Goal: Information Seeking & Learning: Learn about a topic

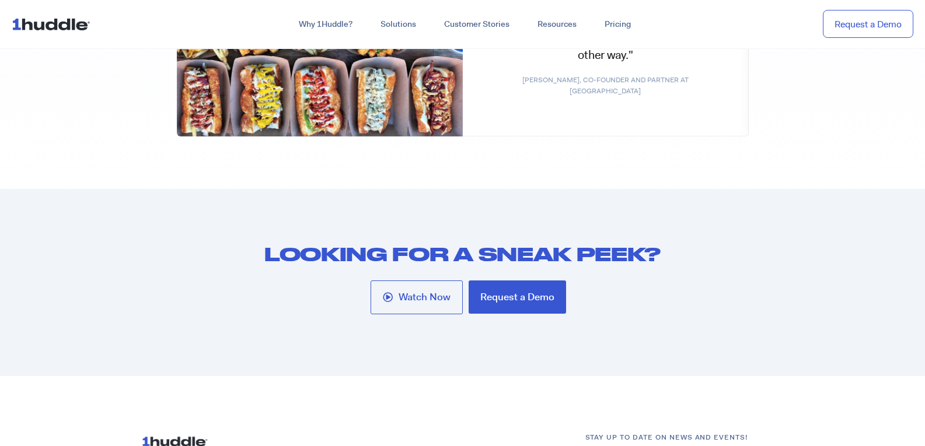
scroll to position [6263, 0]
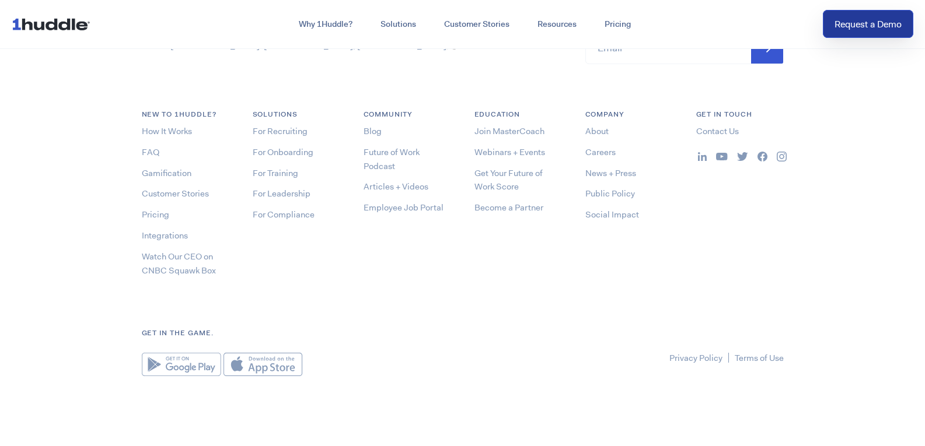
click at [875, 29] on link "Request a Demo" at bounding box center [868, 24] width 90 height 29
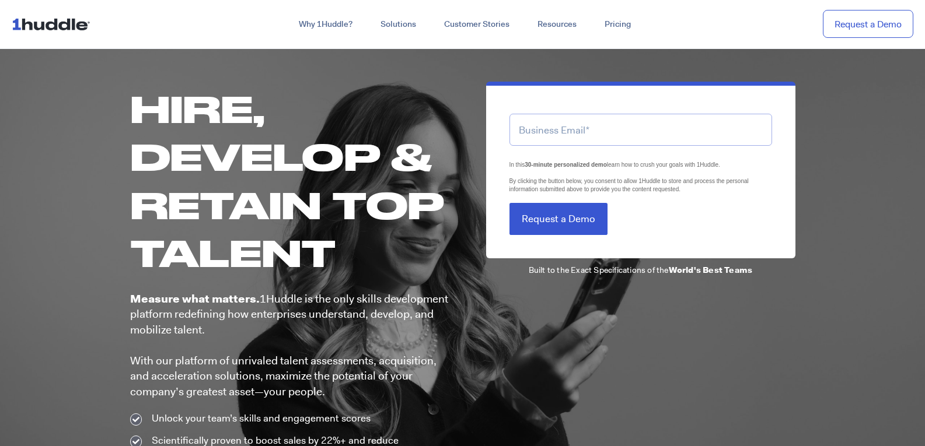
click at [596, 139] on input "email" at bounding box center [641, 130] width 263 height 32
type input "tayabiqbal1537+1@gmail.com"
click at [630, 134] on input "tayabiqbal1537+1@gmail.com" at bounding box center [641, 130] width 263 height 32
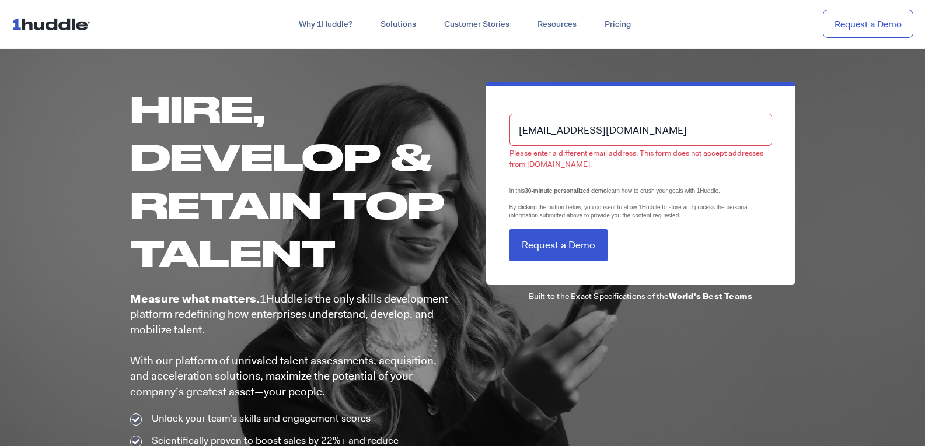
click at [630, 134] on input "tayabiqbal1537+1@gmail.com" at bounding box center [641, 130] width 263 height 32
click at [630, 134] on input "email" at bounding box center [641, 130] width 263 height 32
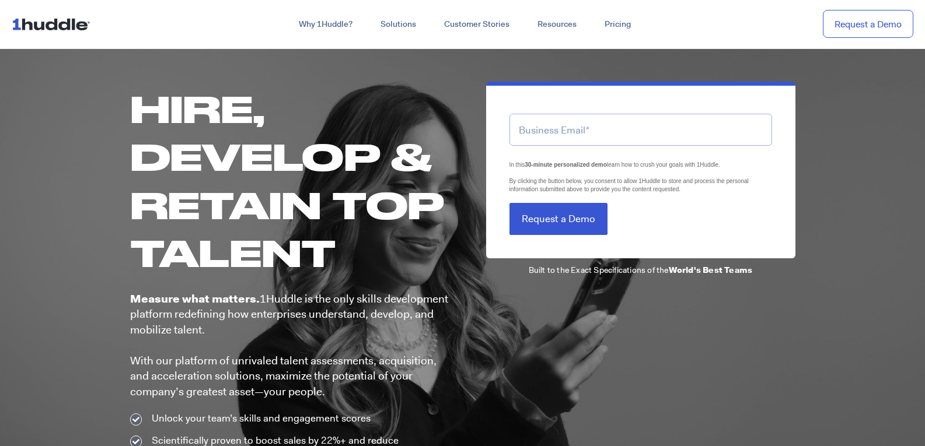
type input "tayyabiqbal6956+1@gmail.com"
click at [590, 123] on input "tayyabiqbal6956+1@gmail.com" at bounding box center [641, 130] width 263 height 32
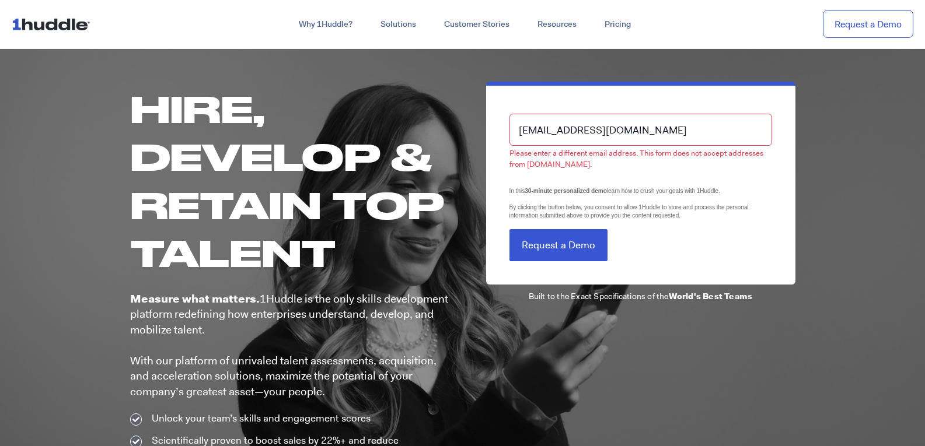
click at [681, 125] on input "tayyabiqbal6956+1@gmail.com" at bounding box center [641, 130] width 263 height 32
click at [681, 125] on input "email" at bounding box center [641, 130] width 263 height 32
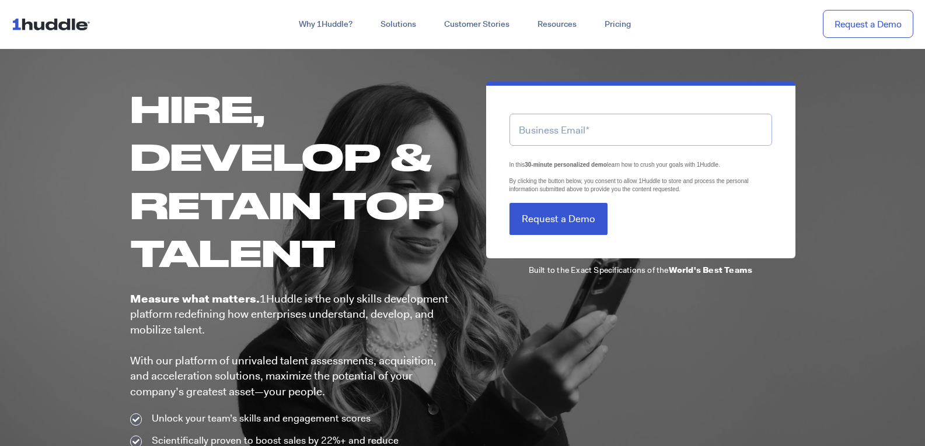
click at [681, 125] on input "email" at bounding box center [641, 130] width 263 height 32
type input "[EMAIL_ADDRESS][DOMAIN_NAME]"
click at [551, 219] on input "Request a Demo" at bounding box center [559, 219] width 98 height 32
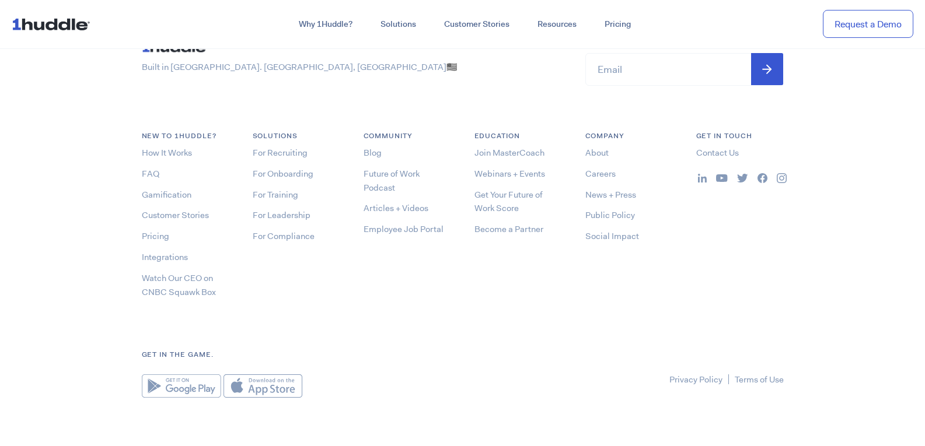
scroll to position [6263, 0]
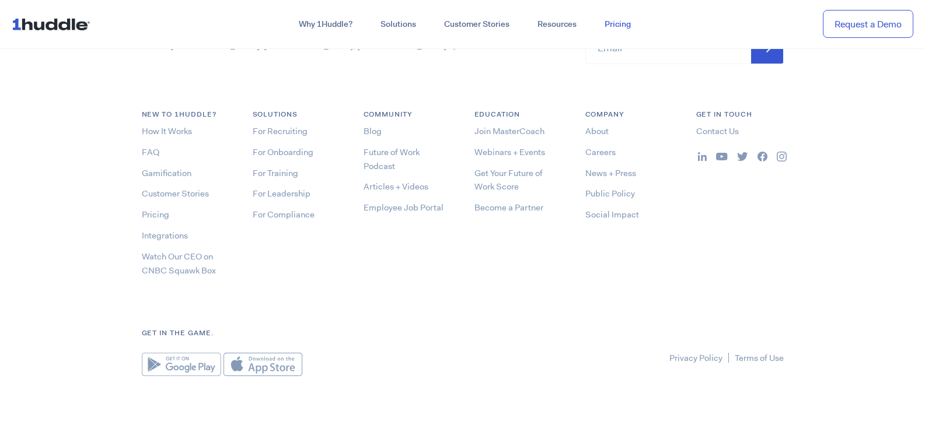
click at [623, 32] on link "Pricing" at bounding box center [618, 24] width 54 height 21
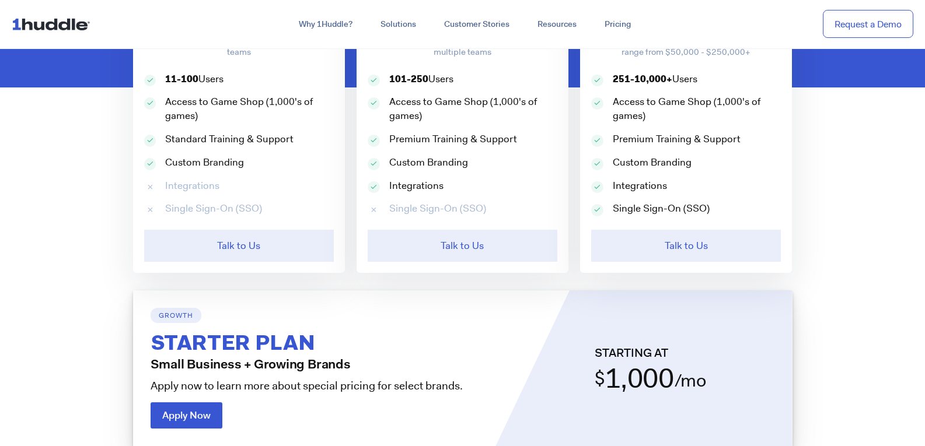
scroll to position [761, 0]
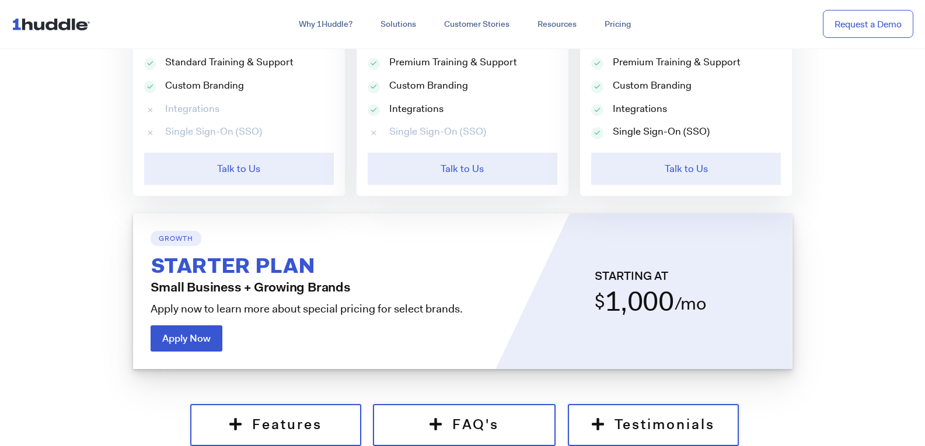
drag, startPoint x: 933, startPoint y: 46, endPoint x: 919, endPoint y: 127, distance: 81.8
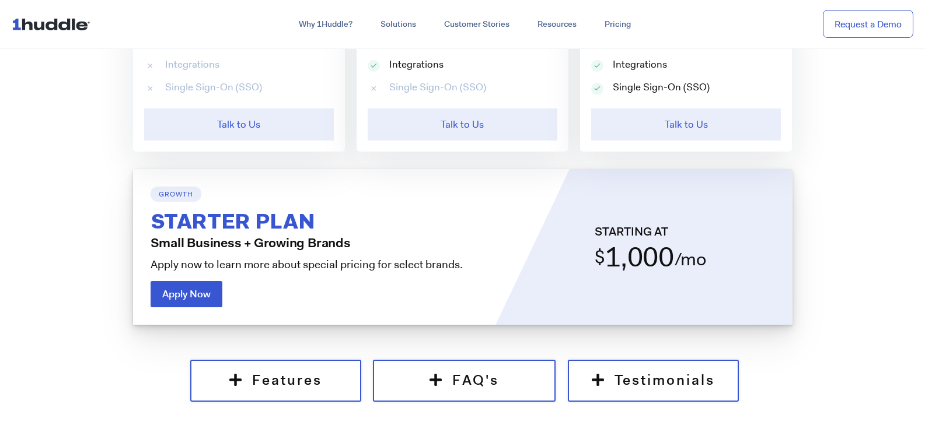
scroll to position [877, 0]
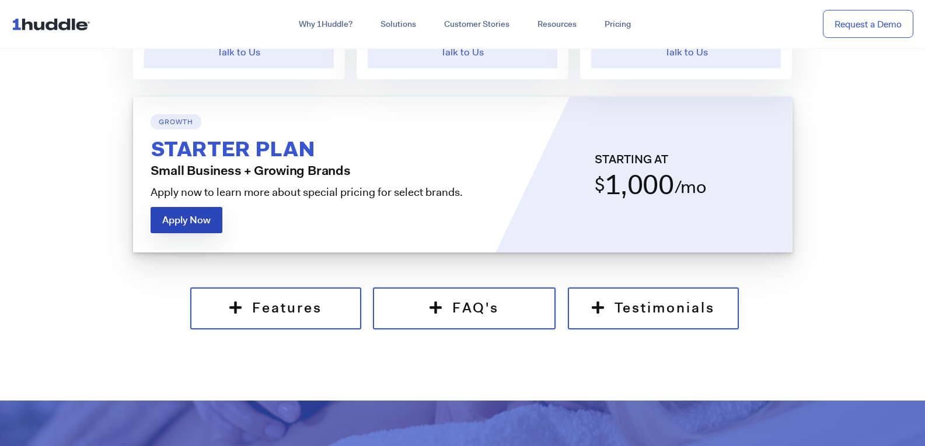
click at [211, 224] on link "Apply Now" at bounding box center [187, 220] width 72 height 26
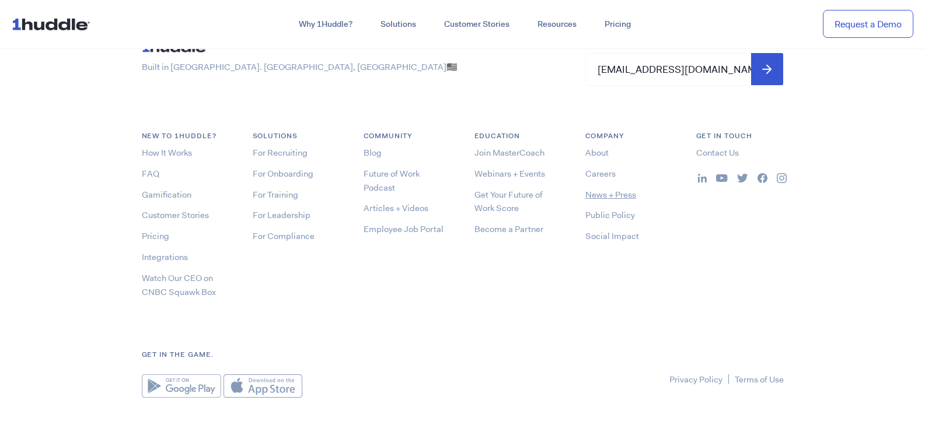
scroll to position [6263, 0]
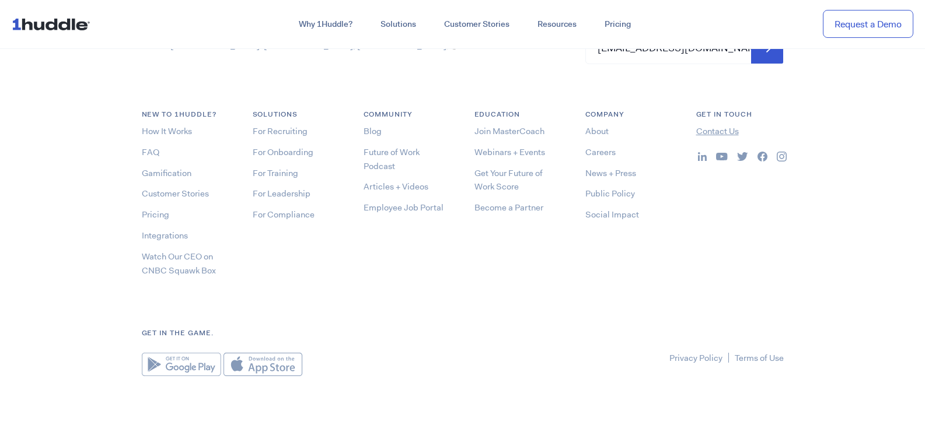
click at [703, 134] on link "Contact Us" at bounding box center [717, 131] width 43 height 12
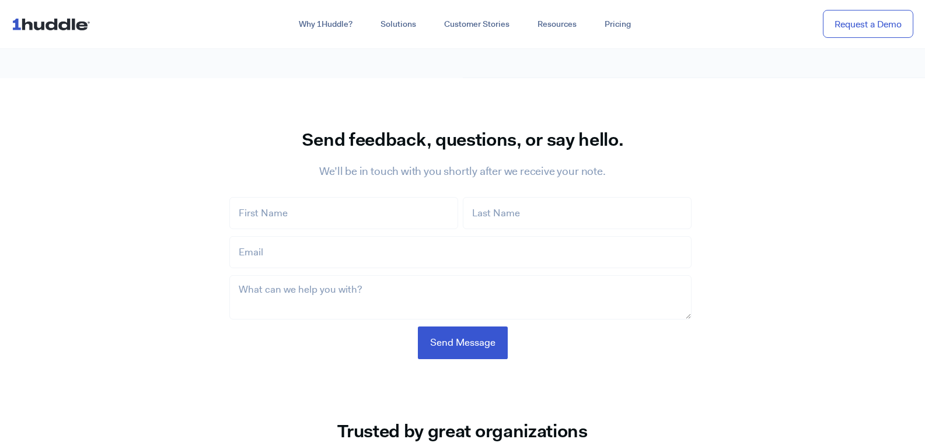
scroll to position [759, 0]
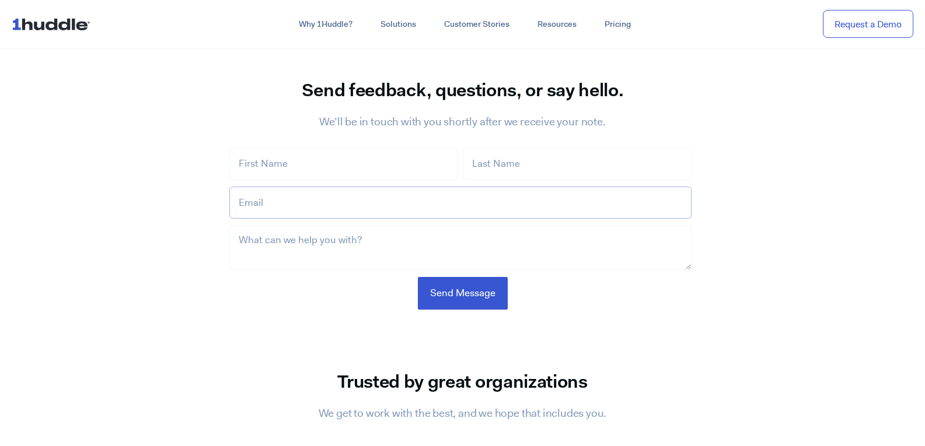
click at [320, 187] on input "Email *" at bounding box center [460, 203] width 462 height 32
type input "haxorsistz+axorsistzhaxorsistzhaxorsistzhaxorsistzhaxorsistzhaxorsistzhaxorsist…"
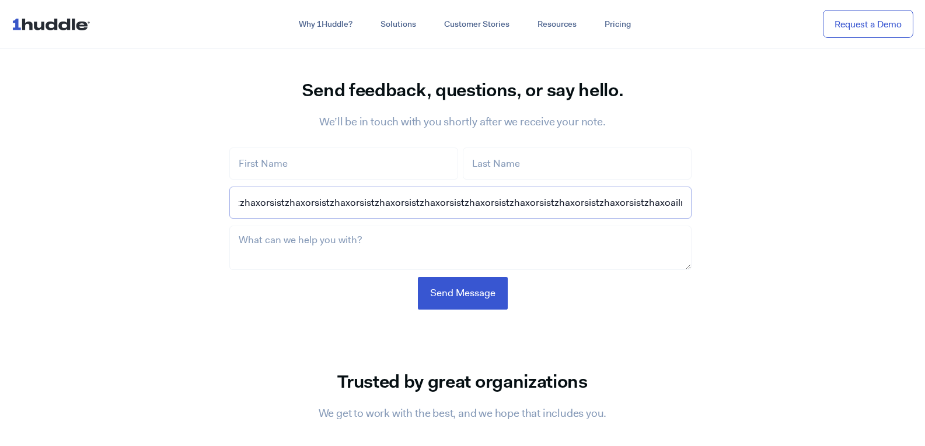
scroll to position [0, 787]
drag, startPoint x: 375, startPoint y: 186, endPoint x: 724, endPoint y: 187, distance: 349.0
click at [724, 187] on section "First Name * Last Name * Email * haxorsistz+axorsistzhaxorsistzhaxorsistzhaxors…" at bounding box center [463, 229] width 572 height 174
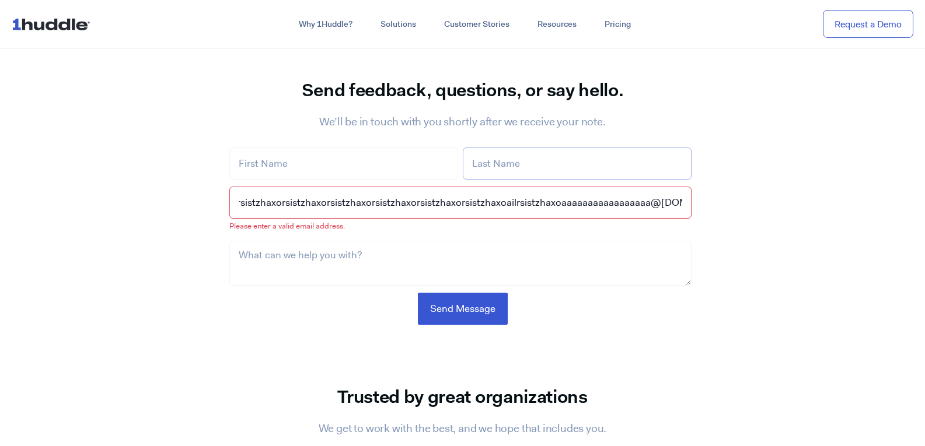
drag, startPoint x: 585, startPoint y: 142, endPoint x: 483, endPoint y: 154, distance: 102.8
click at [585, 148] on input "Last Name *" at bounding box center [577, 164] width 229 height 32
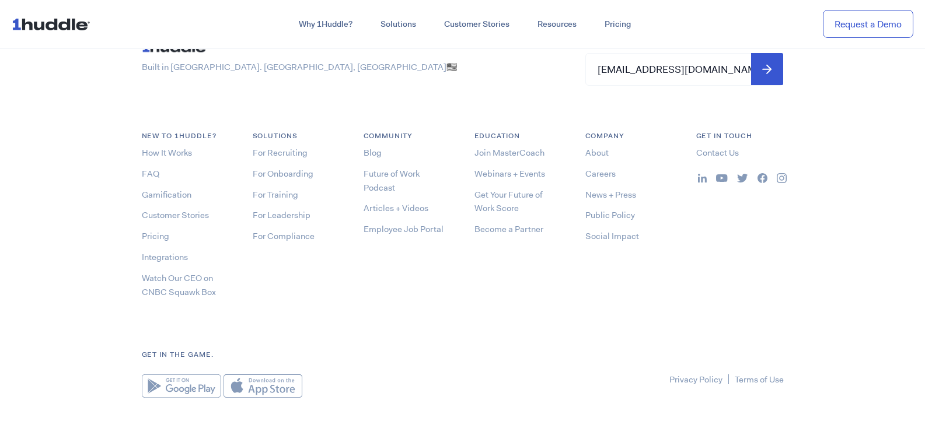
scroll to position [6263, 0]
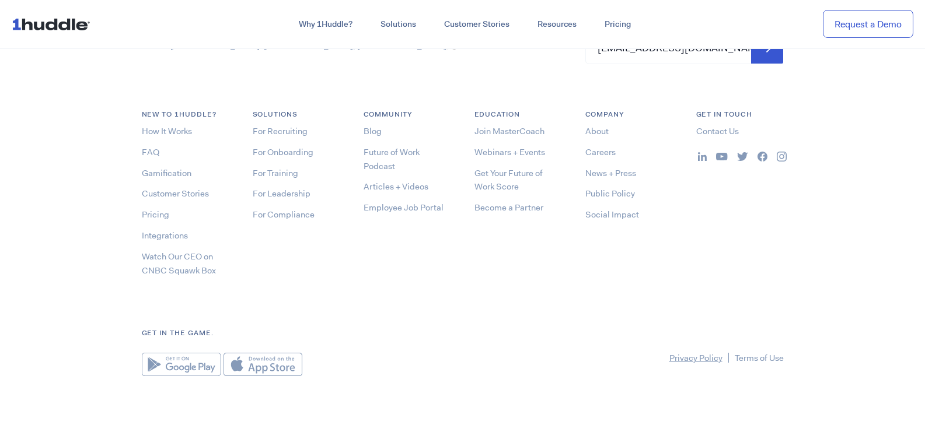
click at [702, 358] on link "Privacy Policy" at bounding box center [695, 359] width 53 height 12
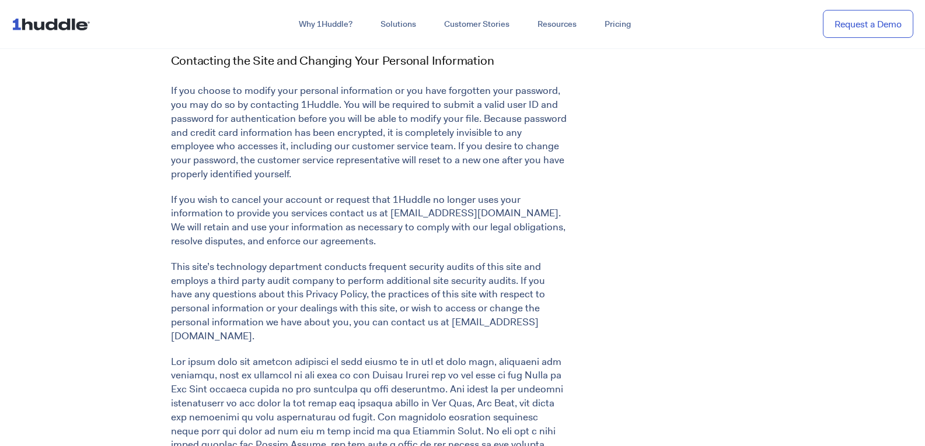
scroll to position [2622, 0]
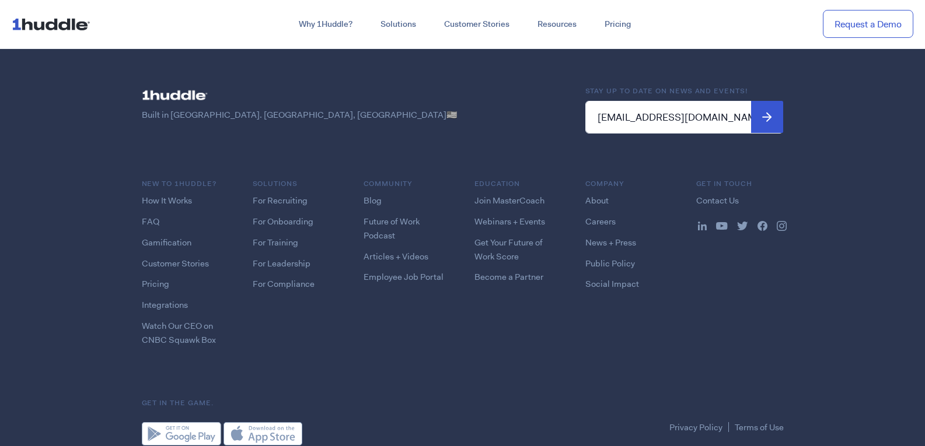
click at [761, 423] on div "Privacy Policy Terms of Use" at bounding box center [463, 434] width 642 height 23
click at [761, 422] on link "Terms of Use" at bounding box center [759, 428] width 49 height 12
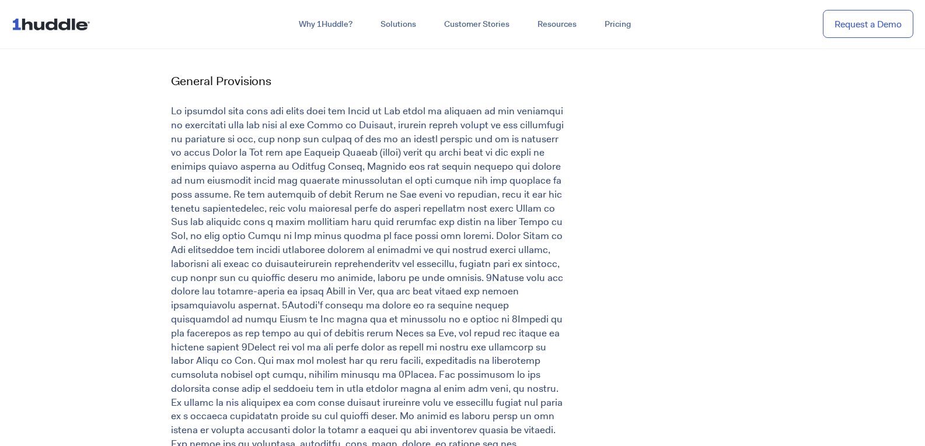
scroll to position [4786, 0]
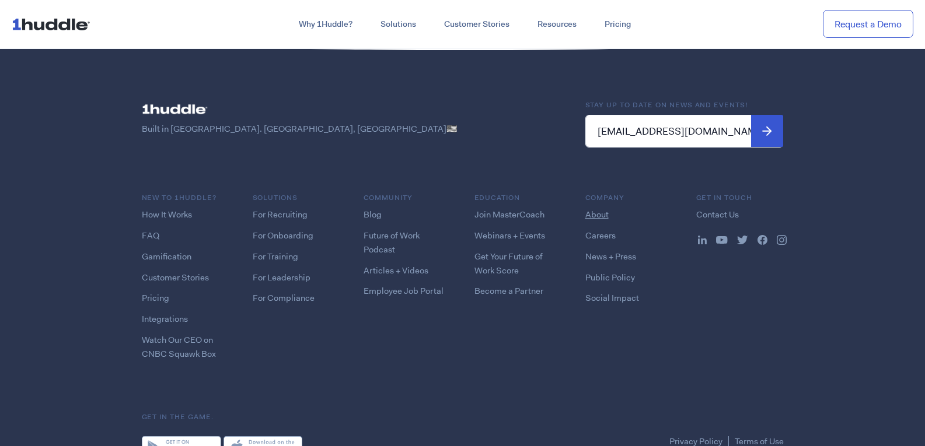
click at [598, 209] on link "About" at bounding box center [596, 215] width 23 height 12
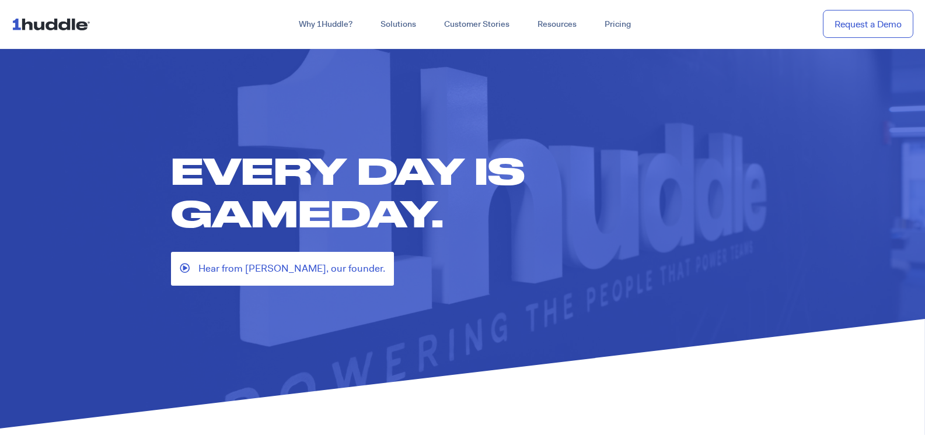
scroll to position [3316, 0]
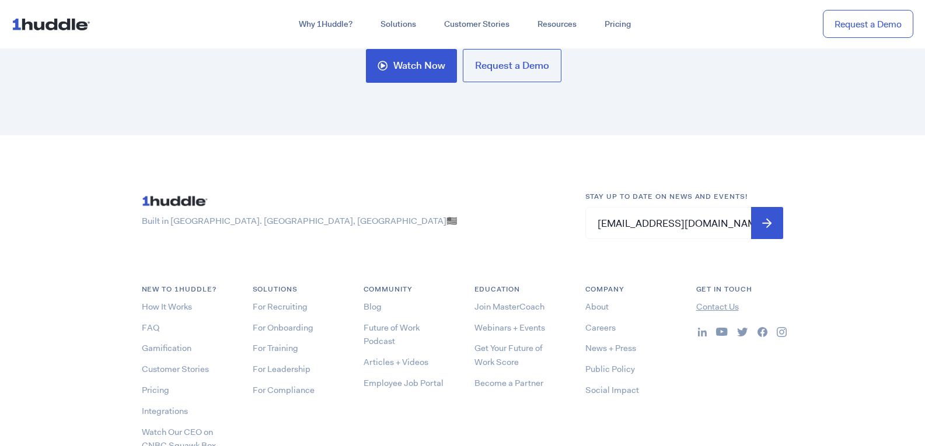
click at [727, 308] on link "Contact Us" at bounding box center [717, 307] width 43 height 12
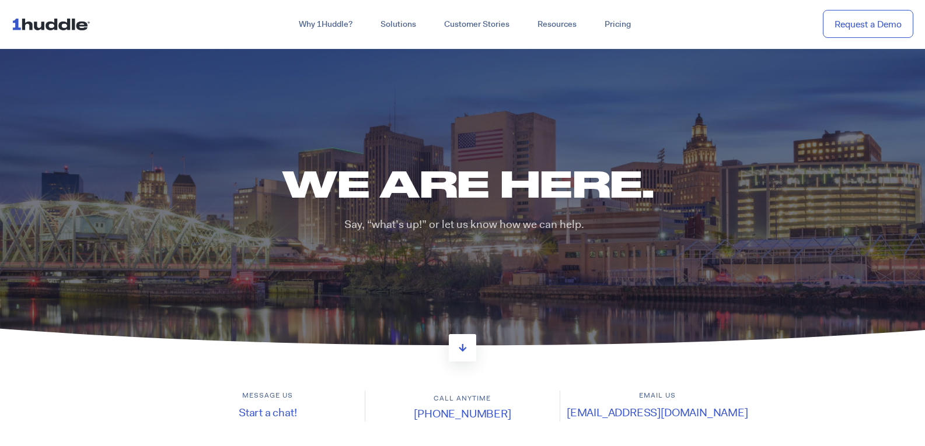
scroll to position [1467, 0]
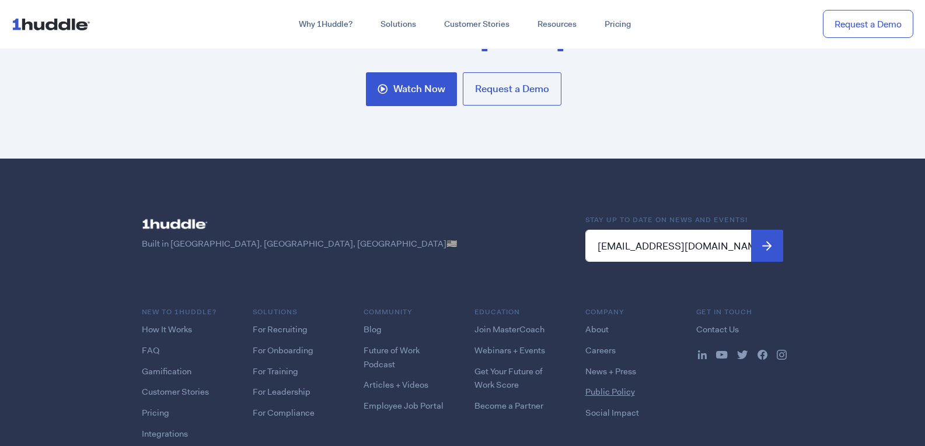
click at [606, 386] on link "Public Policy" at bounding box center [610, 392] width 50 height 12
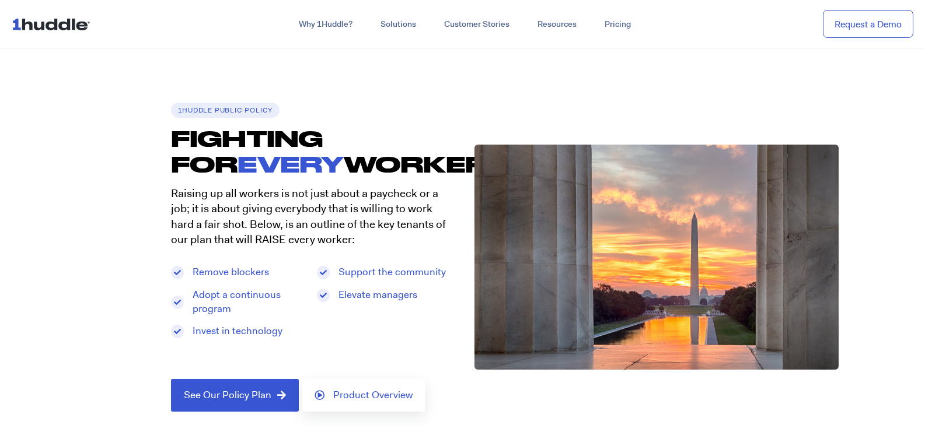
scroll to position [3360, 0]
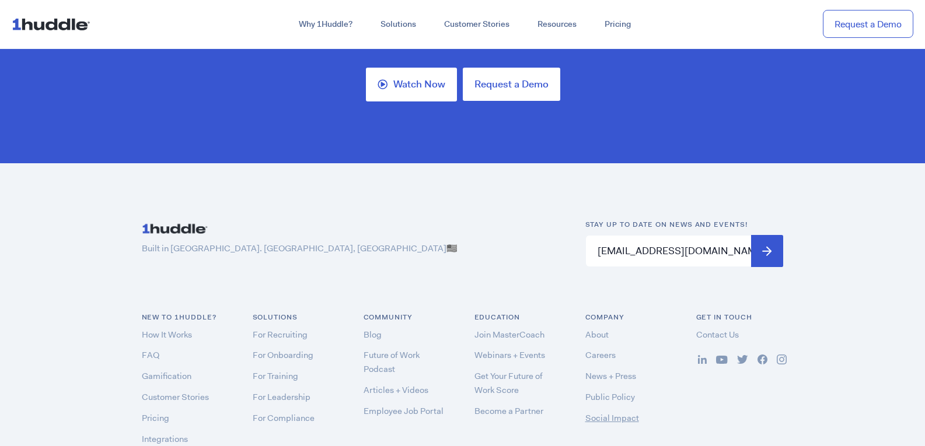
click at [599, 384] on ul "About Careers News + Press Public Policy Social Impact" at bounding box center [629, 376] width 88 height 97
click at [598, 413] on link "Social Impact" at bounding box center [612, 419] width 54 height 12
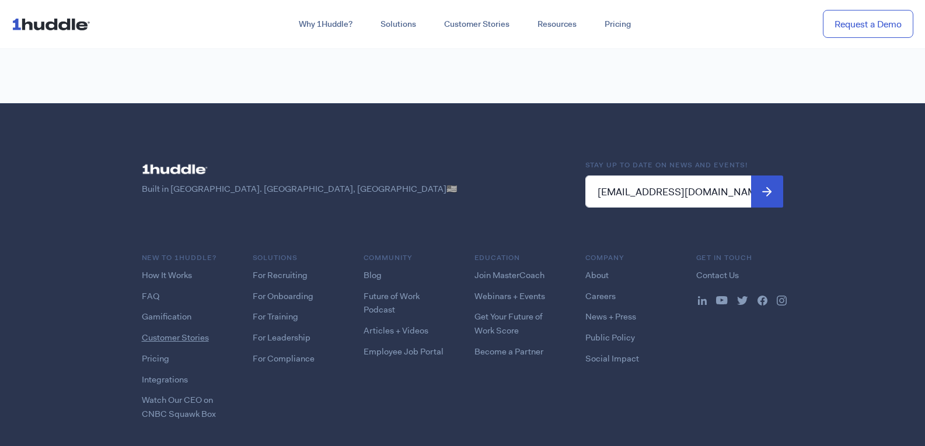
scroll to position [3203, 0]
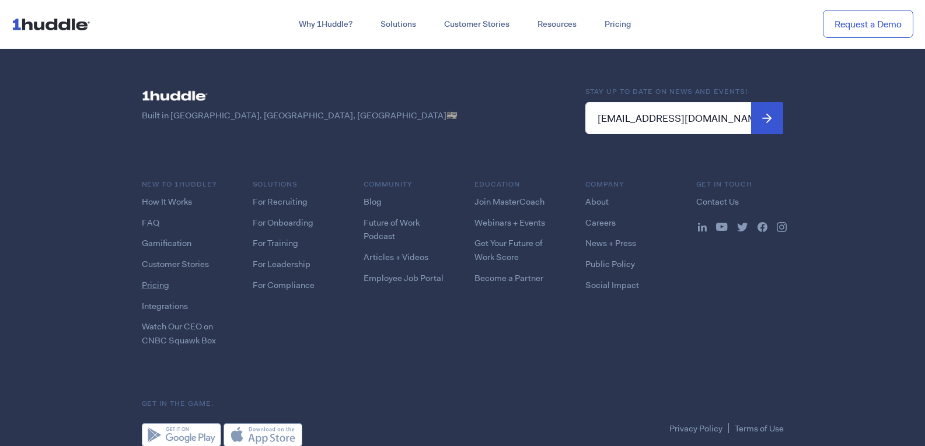
click at [159, 280] on link "Pricing" at bounding box center [155, 286] width 27 height 12
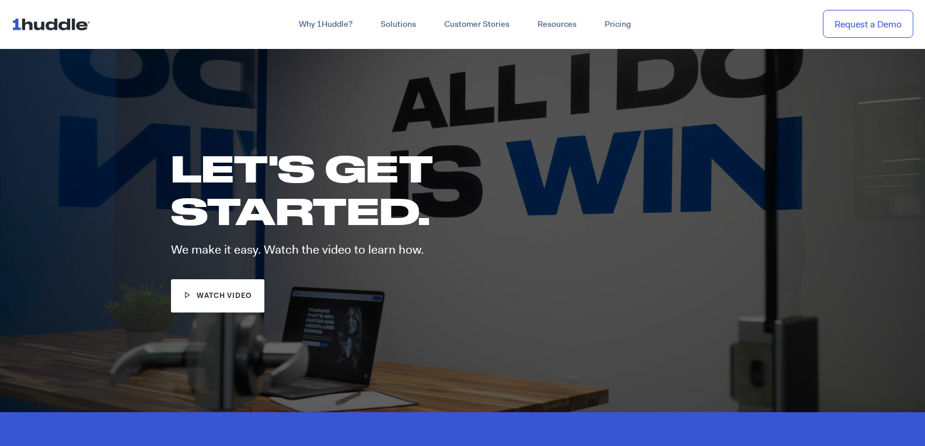
scroll to position [3336, 0]
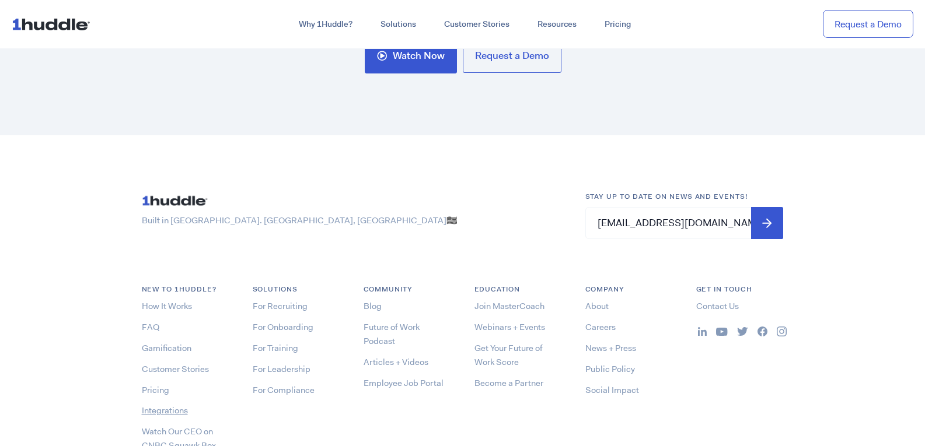
click at [176, 413] on link "Integrations" at bounding box center [165, 411] width 46 height 12
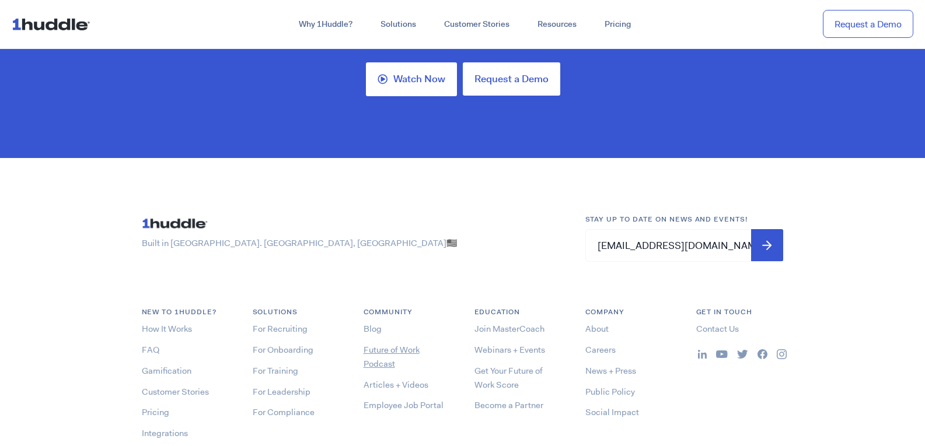
scroll to position [2248, 0]
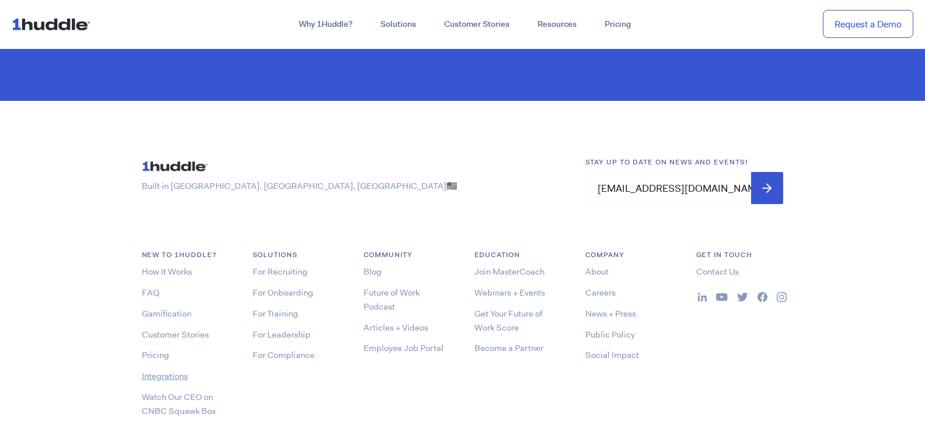
click at [171, 371] on link "Integrations" at bounding box center [165, 377] width 46 height 12
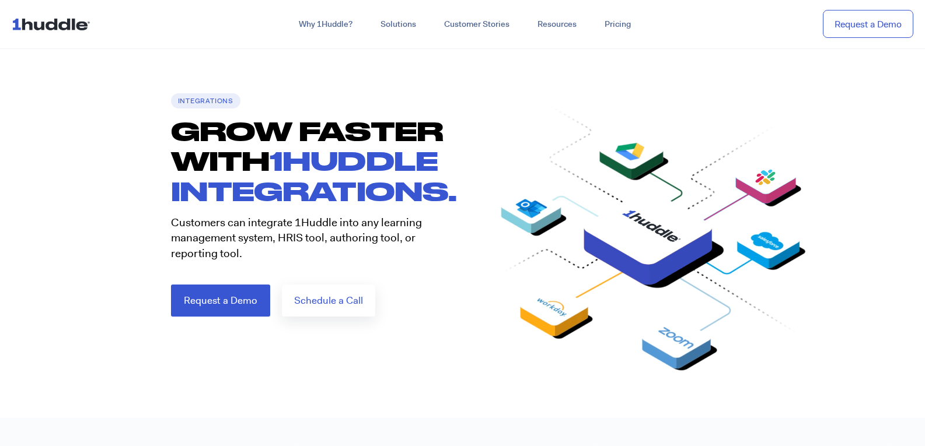
scroll to position [2190, 0]
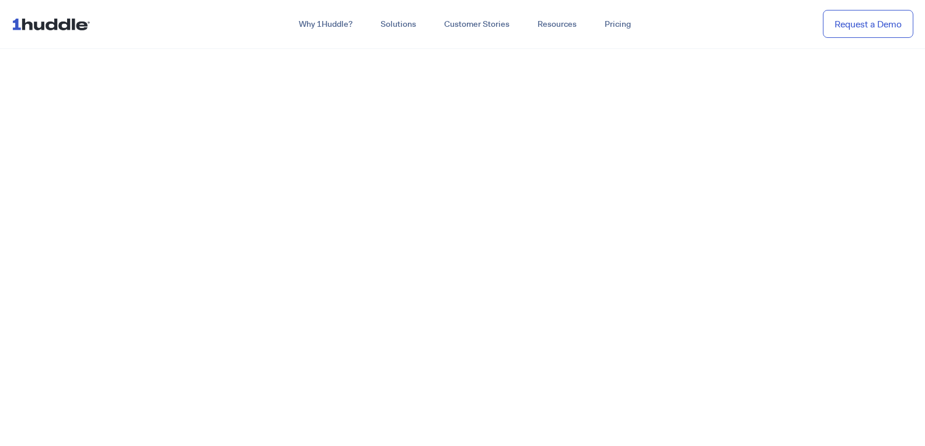
scroll to position [3358, 0]
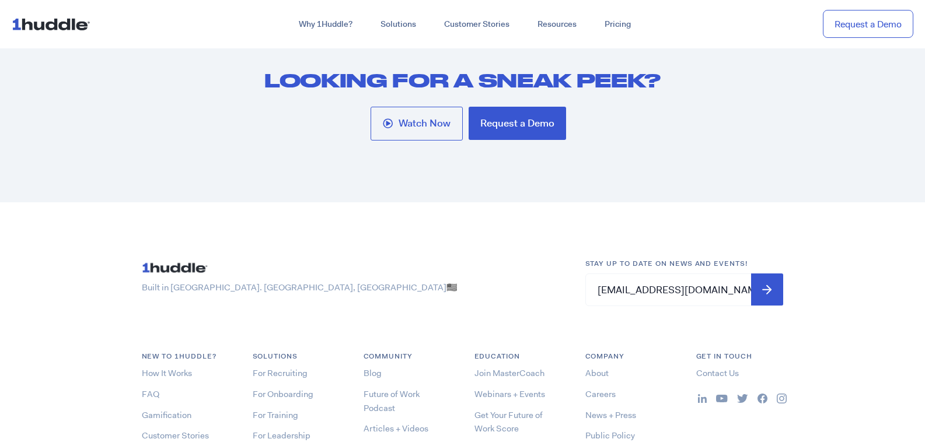
scroll to position [6263, 0]
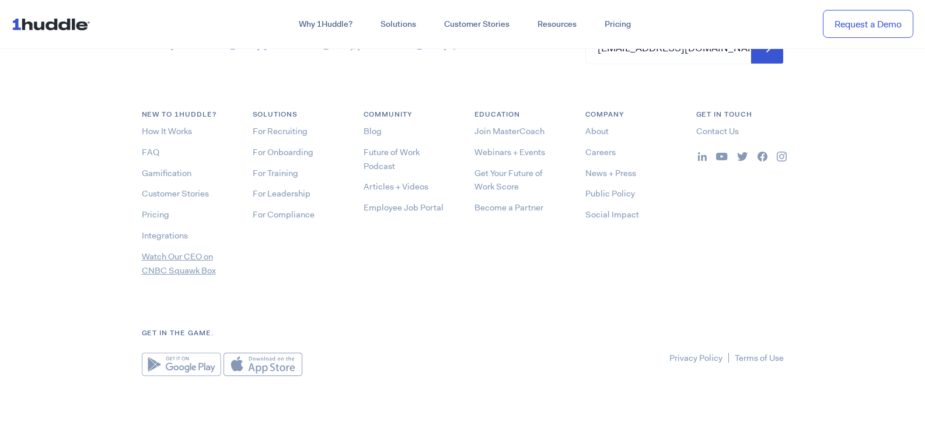
click at [178, 262] on link "Watch Our CEO on CNBC Squawk Box" at bounding box center [179, 264] width 74 height 26
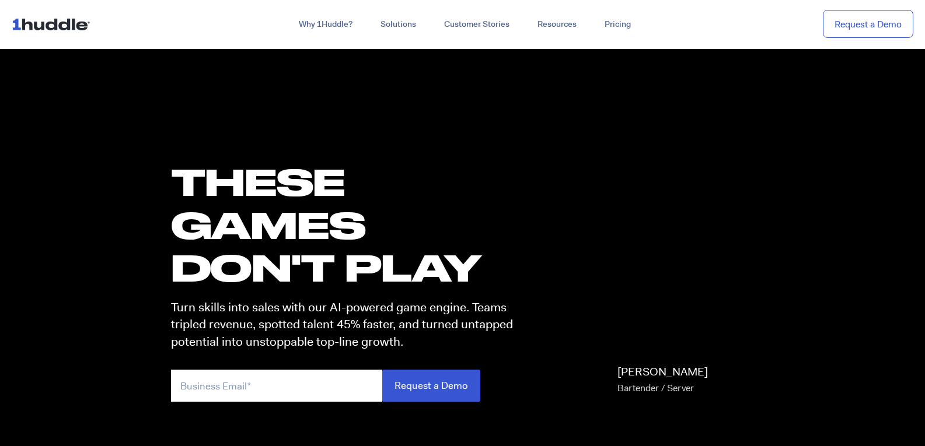
scroll to position [6241, 0]
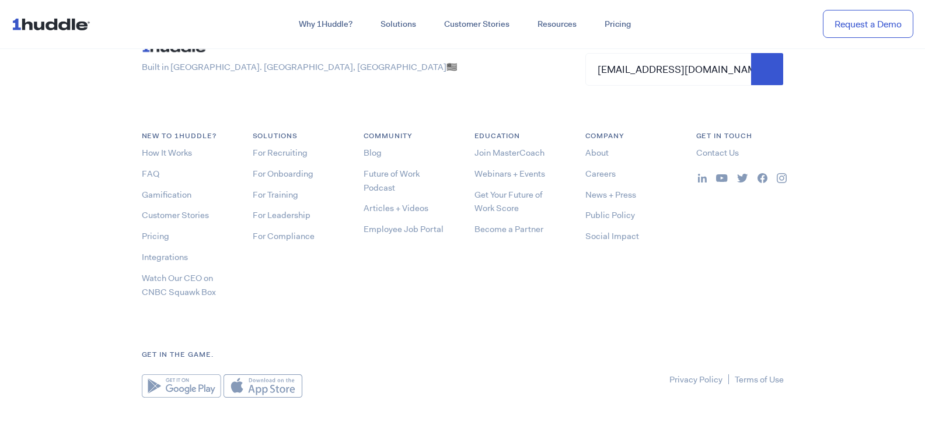
click at [169, 250] on ul "How It Works FAQ Gamification Customer Stories Pricing Integrations Watch Our C…" at bounding box center [186, 222] width 88 height 153
click at [171, 273] on link "Watch Our CEO on CNBC Squawk Box" at bounding box center [179, 286] width 74 height 26
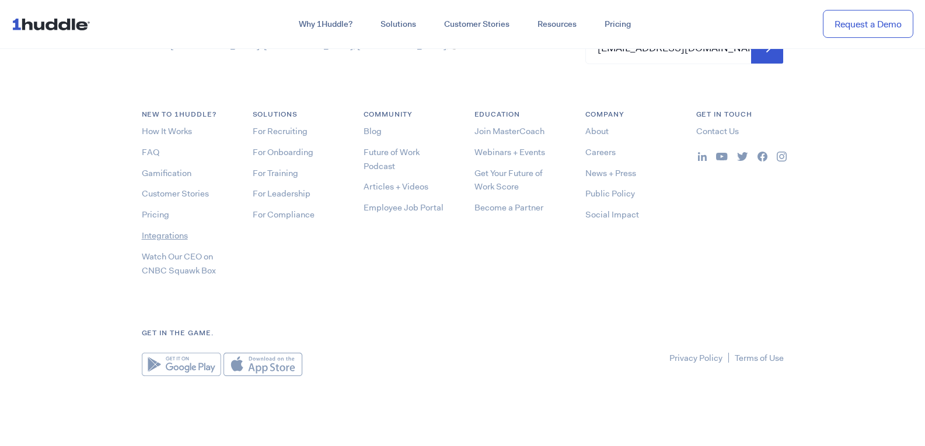
click at [157, 236] on link "Integrations" at bounding box center [165, 236] width 46 height 12
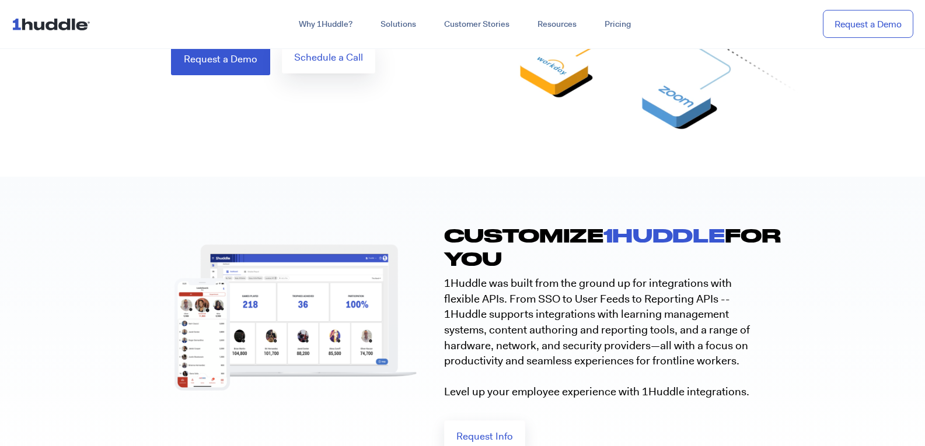
scroll to position [175, 0]
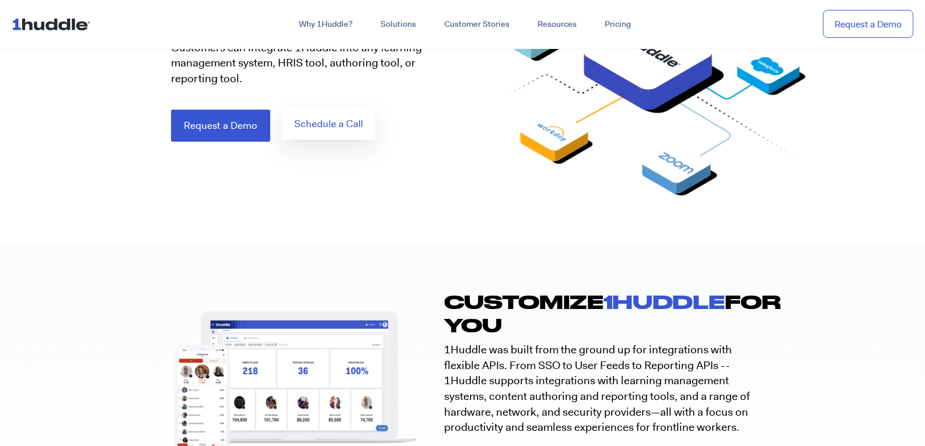
click at [348, 129] on span "Schedule a Call" at bounding box center [328, 124] width 69 height 10
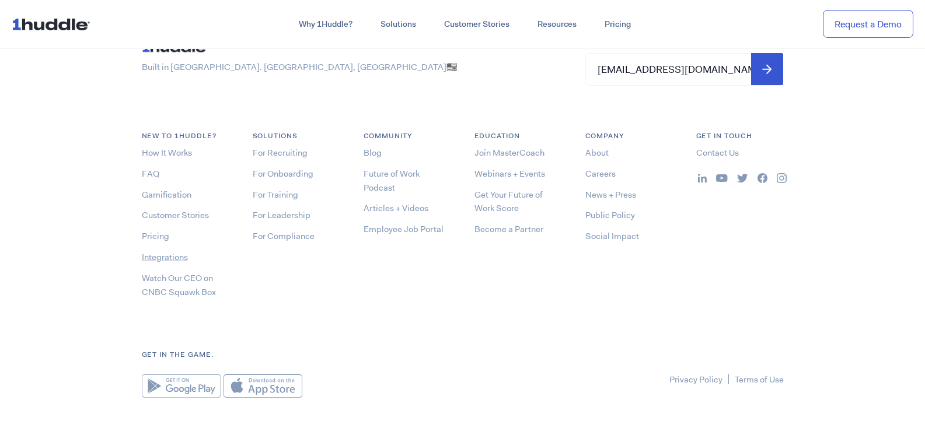
click at [158, 253] on ul "How It Works FAQ Gamification Customer Stories Pricing Integrations Watch Our C…" at bounding box center [186, 222] width 88 height 153
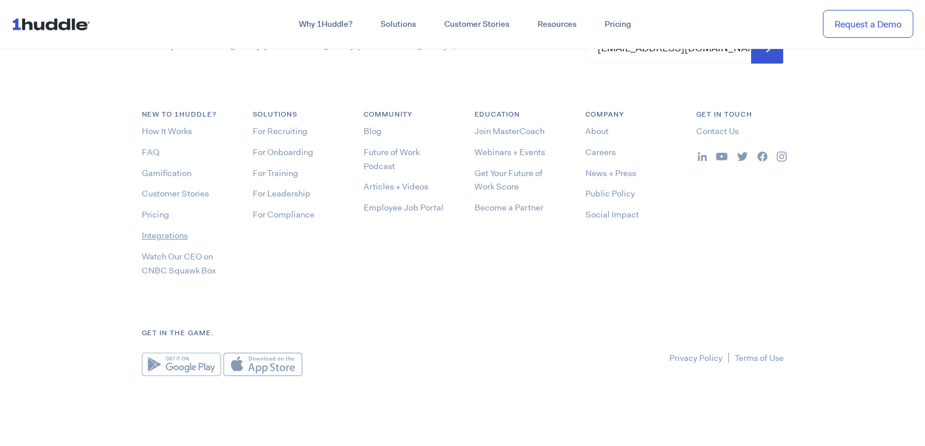
click at [168, 238] on link "Integrations" at bounding box center [165, 236] width 46 height 12
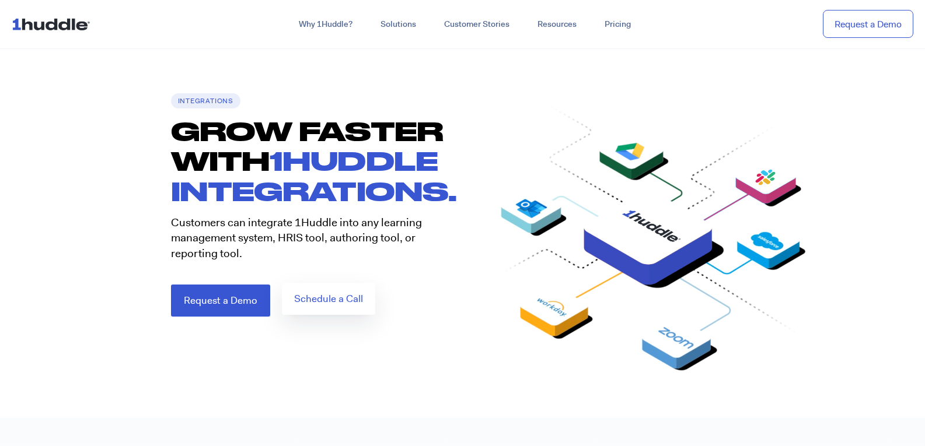
click at [337, 315] on link "Schedule a Call" at bounding box center [328, 299] width 93 height 32
click at [346, 294] on span "Schedule a Call" at bounding box center [328, 299] width 69 height 10
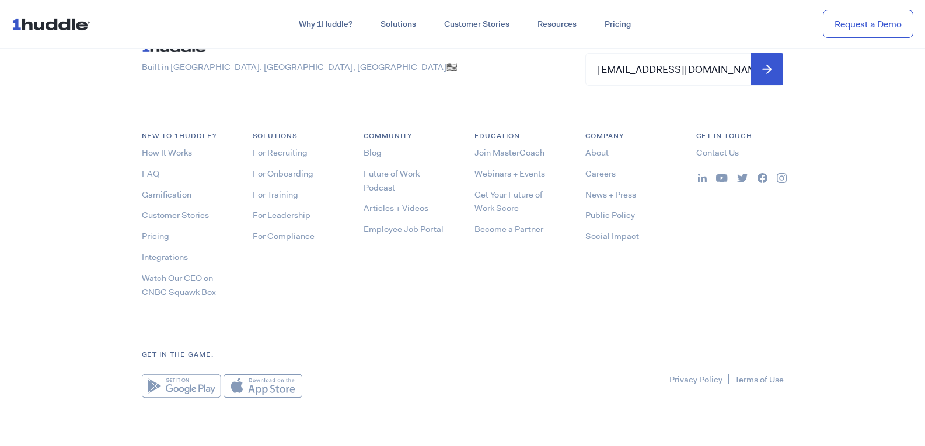
scroll to position [6263, 0]
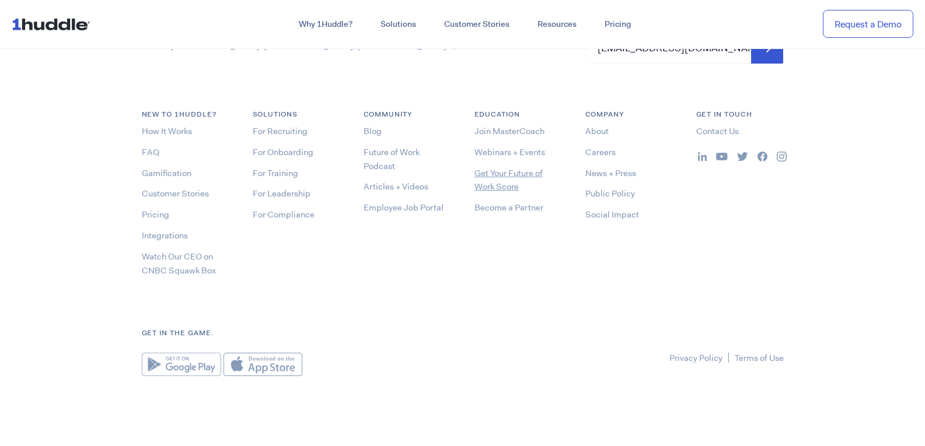
click at [504, 179] on link "Get Your Future of Work Score" at bounding box center [509, 181] width 68 height 26
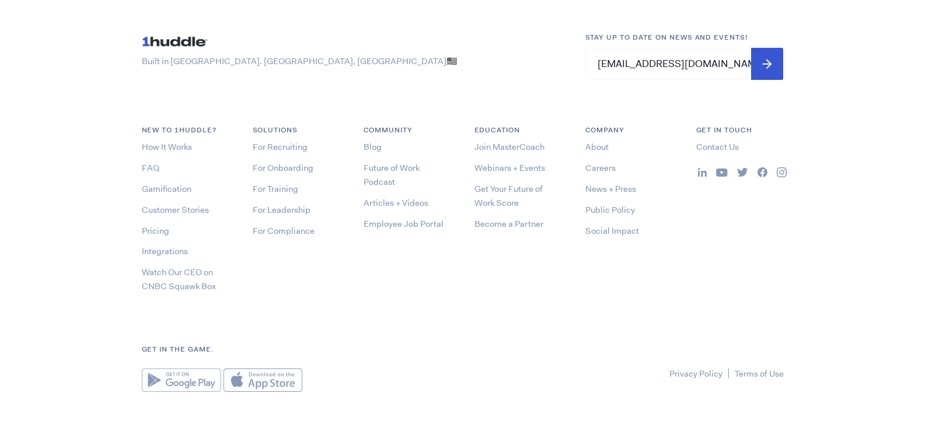
scroll to position [2011, 0]
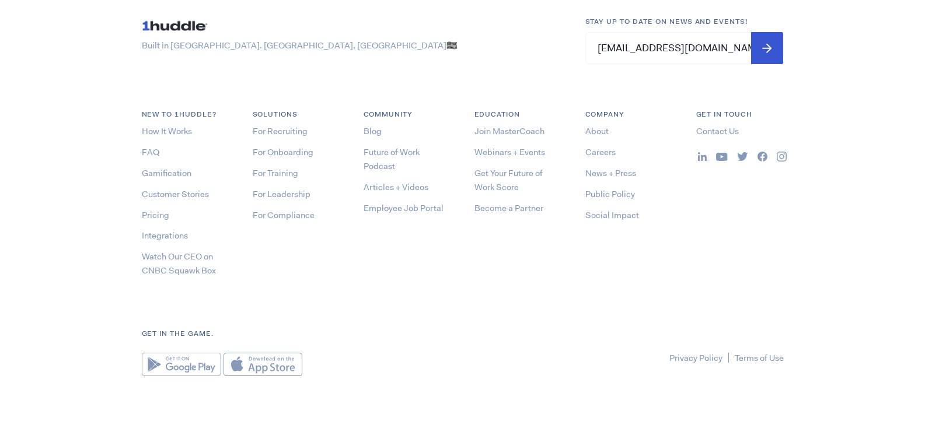
click at [703, 159] on img at bounding box center [702, 156] width 9 height 9
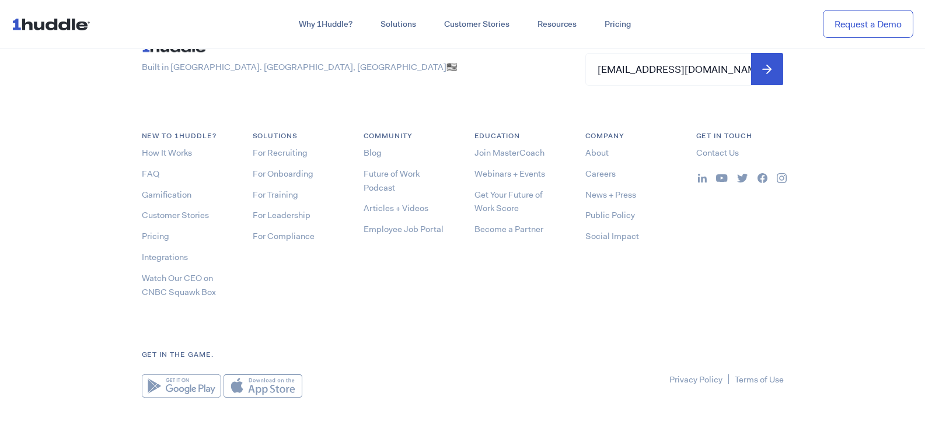
scroll to position [6263, 0]
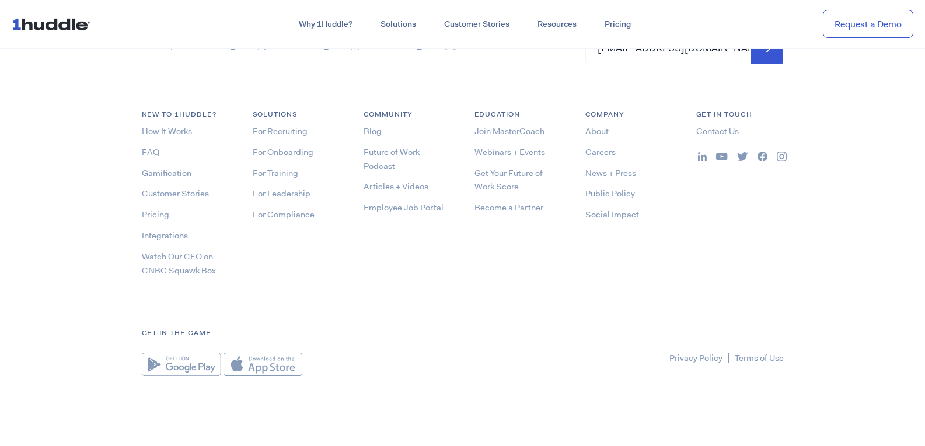
click at [311, 283] on div "Solutions For Recruiting For Onboarding For Training For Leadership For Complia…" at bounding box center [296, 197] width 111 height 176
